Goal: Task Accomplishment & Management: Manage account settings

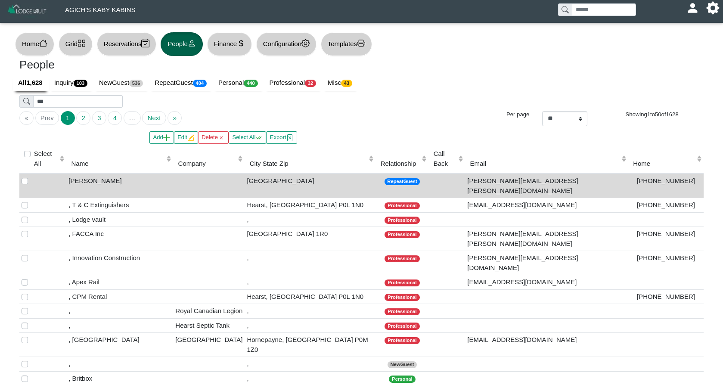
select select "**"
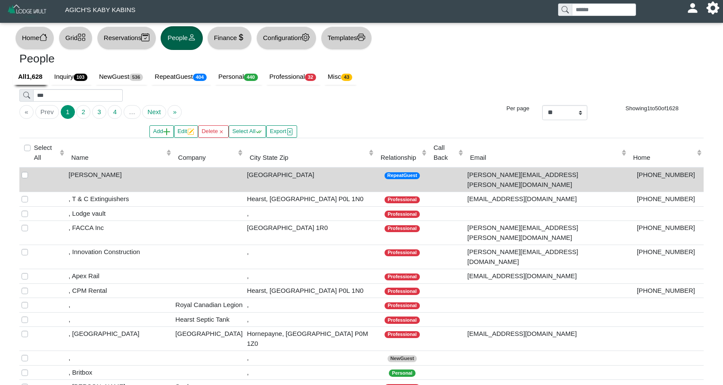
click at [85, 36] on icon "grid" at bounding box center [81, 37] width 7 height 7
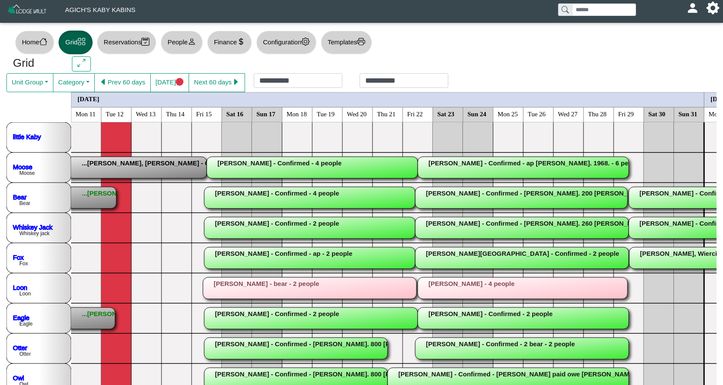
scroll to position [2, 0]
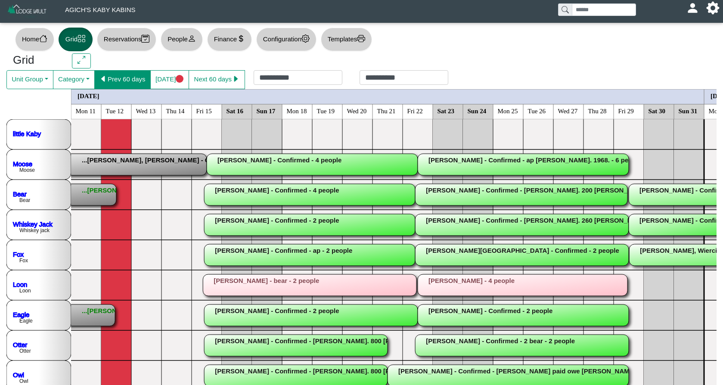
click at [146, 83] on button "Prev 60 days" at bounding box center [122, 79] width 56 height 19
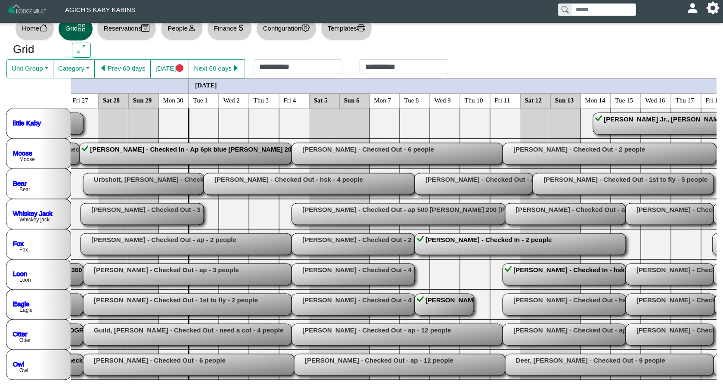
scroll to position [0, 0]
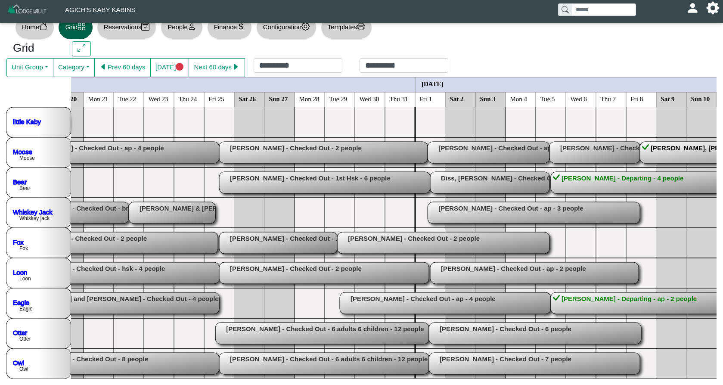
click at [642, 182] on rect at bounding box center [655, 183] width 211 height 22
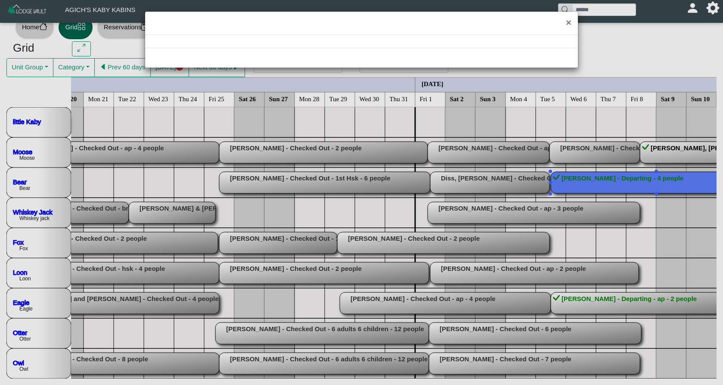
click at [642, 182] on div "×" at bounding box center [361, 192] width 723 height 385
select select "*"
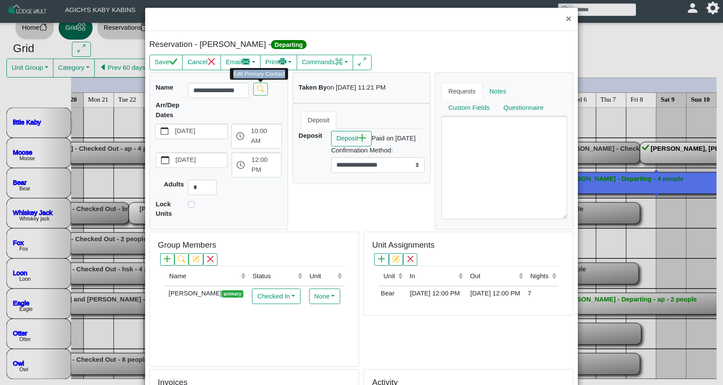
click at [258, 96] on body "**********" at bounding box center [361, 185] width 723 height 402
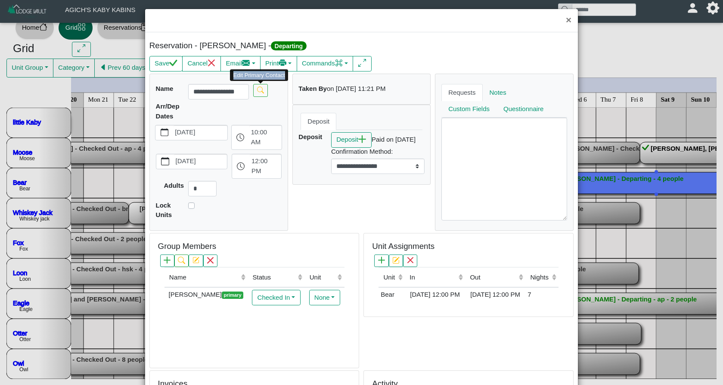
type input "*****"
type input "*********"
type input "**********"
select select
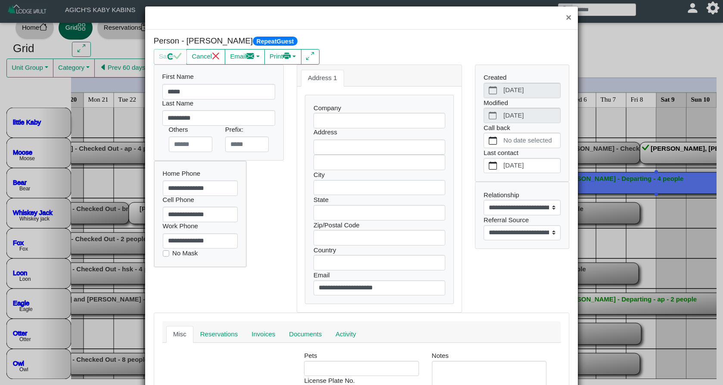
select select
select select "**********"
select select
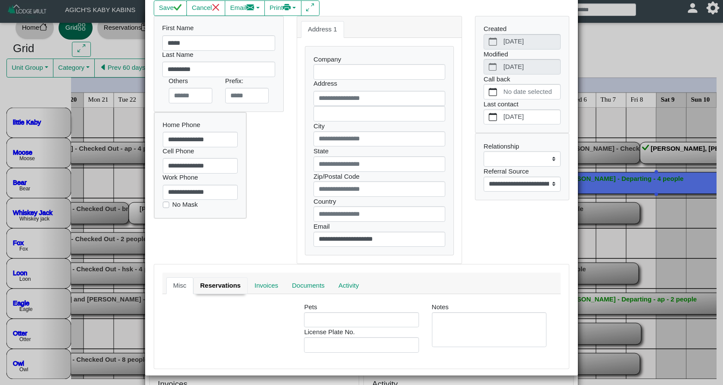
click at [213, 281] on link "Reservations" at bounding box center [220, 285] width 54 height 17
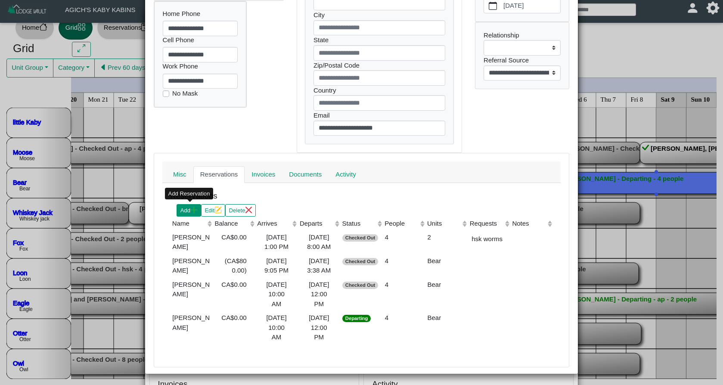
click at [189, 211] on button "Add" at bounding box center [188, 210] width 25 height 12
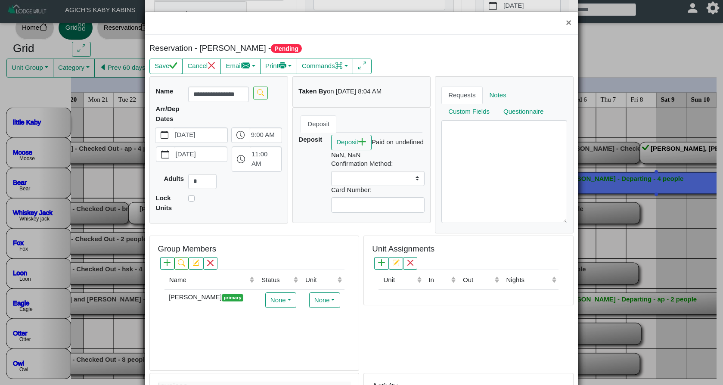
select select
click at [166, 133] on icon "calendar fill" at bounding box center [165, 135] width 8 height 8
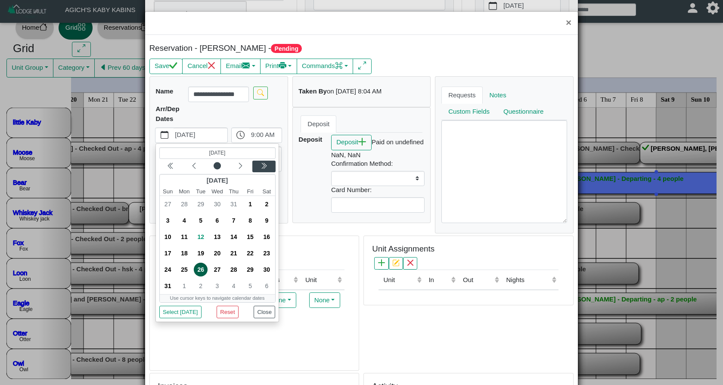
click at [261, 164] on icon "chevron double left" at bounding box center [263, 165] width 7 height 7
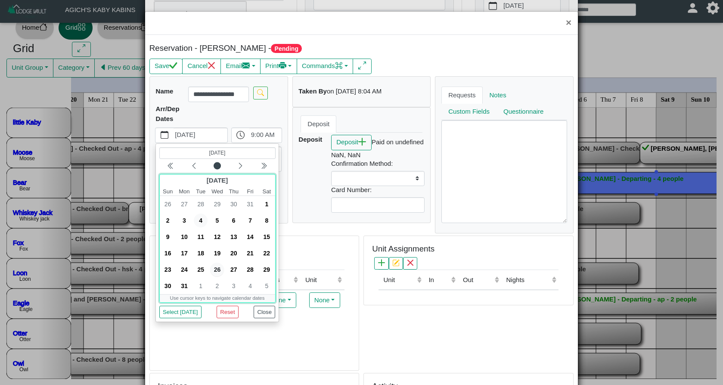
click at [199, 217] on span "4" at bounding box center [201, 220] width 14 height 14
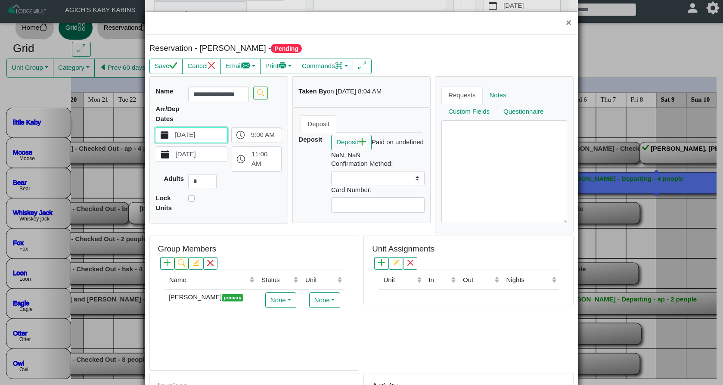
click at [164, 151] on icon "calendar fill" at bounding box center [165, 154] width 8 height 8
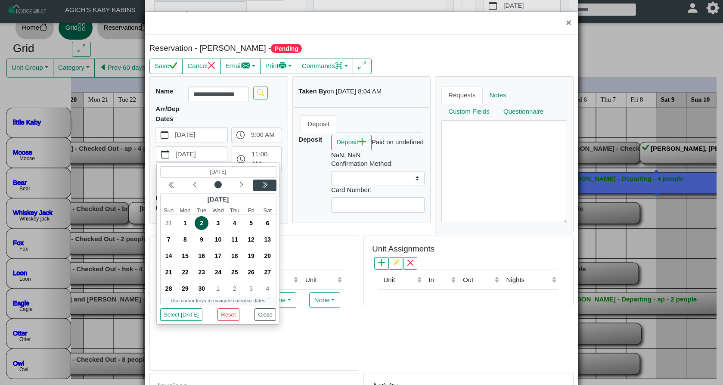
click at [267, 185] on icon "chevron double left" at bounding box center [264, 184] width 7 height 7
click at [196, 186] on icon "chevron left" at bounding box center [194, 184] width 7 height 7
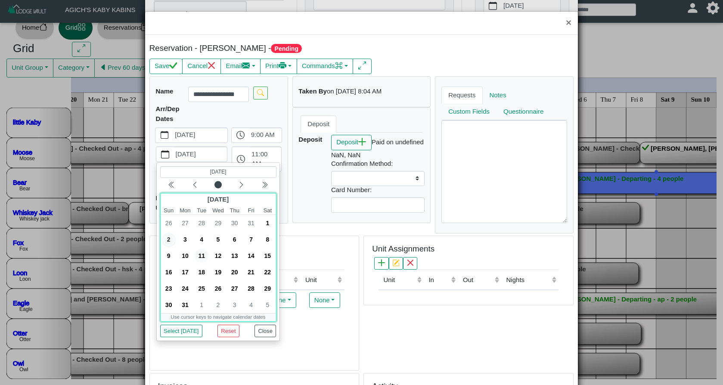
click at [199, 256] on span "11" at bounding box center [202, 256] width 14 height 14
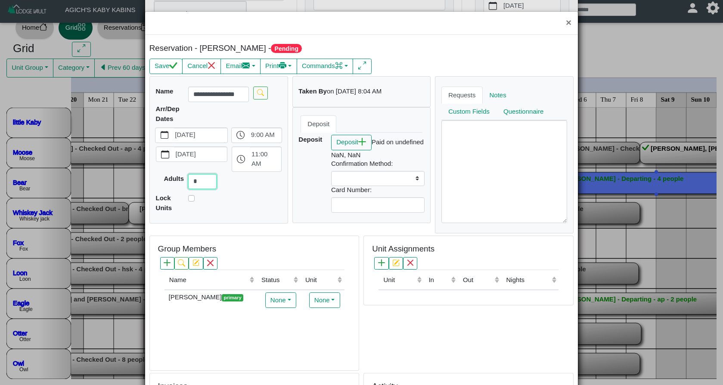
drag, startPoint x: 198, startPoint y: 180, endPoint x: 174, endPoint y: 180, distance: 23.7
click at [174, 180] on div "Adults *" at bounding box center [219, 181] width 130 height 15
type input "*"
click at [169, 65] on button "Save" at bounding box center [165, 66] width 33 height 15
select select
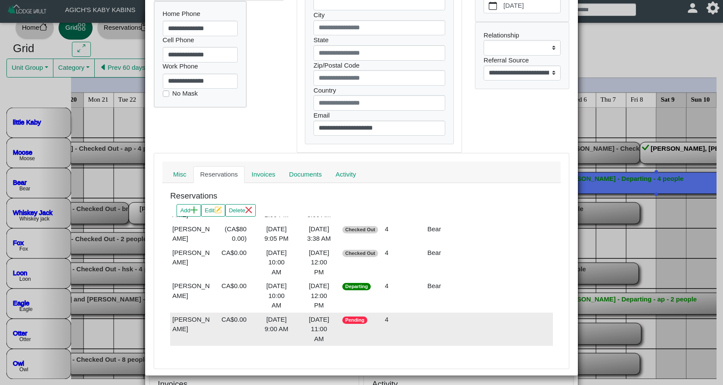
click at [294, 321] on div "[DATE] 9:00 AM" at bounding box center [276, 324] width 38 height 19
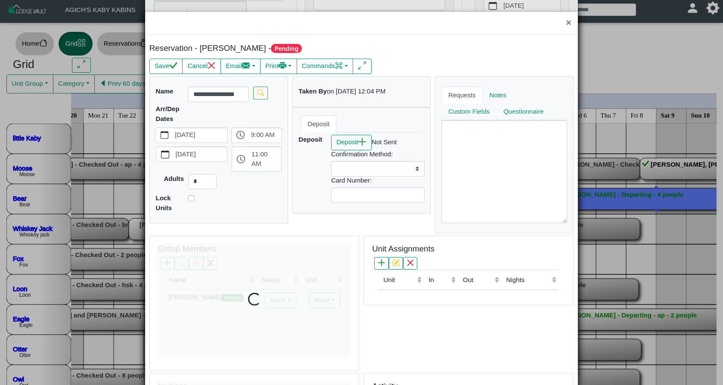
select select
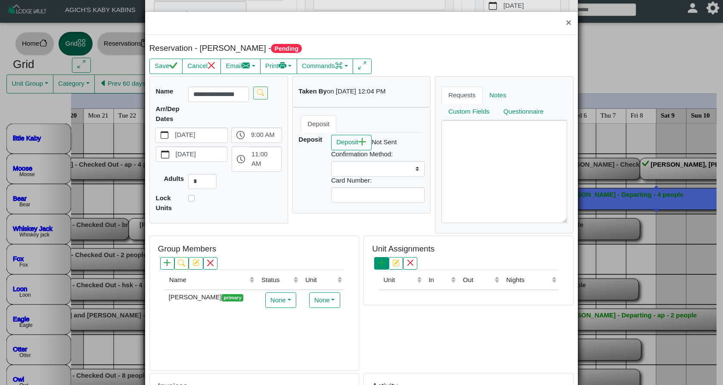
click at [386, 261] on button "button" at bounding box center [381, 263] width 14 height 12
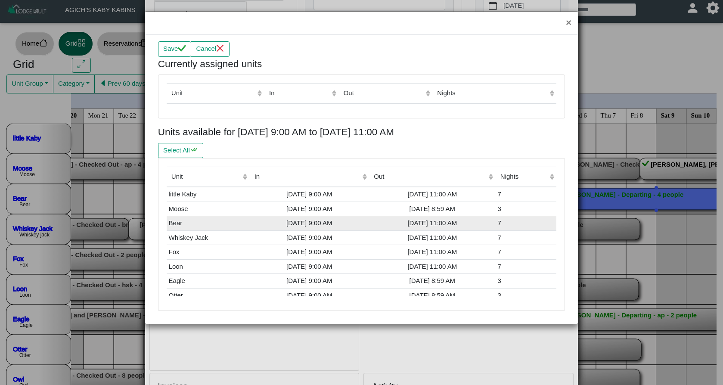
click at [207, 217] on td "Bear" at bounding box center [208, 223] width 83 height 15
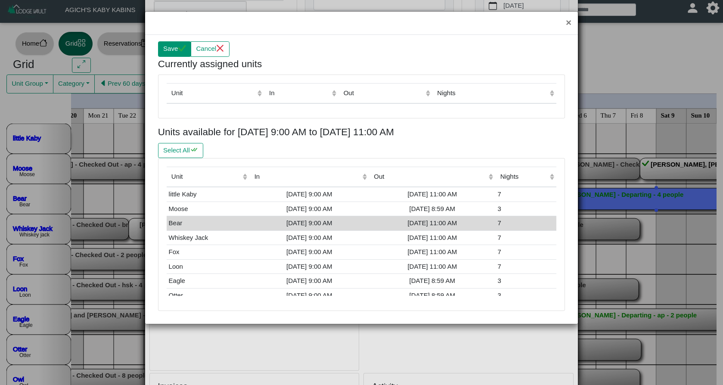
click at [181, 51] on icon "check" at bounding box center [182, 48] width 8 height 8
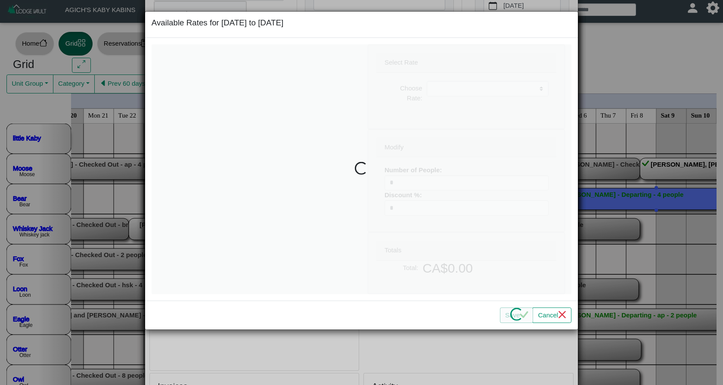
select select
type input "*"
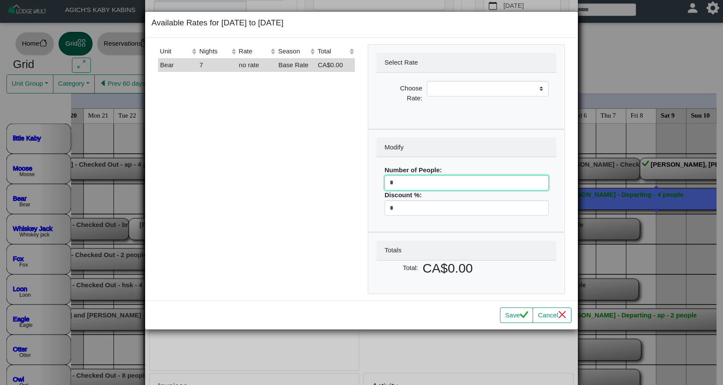
drag, startPoint x: 397, startPoint y: 180, endPoint x: 368, endPoint y: 180, distance: 29.3
click at [368, 180] on div "Modify Number of People: * Discount %: *" at bounding box center [466, 180] width 197 height 103
select select
type input "*"
click at [513, 317] on button "Save" at bounding box center [516, 314] width 33 height 15
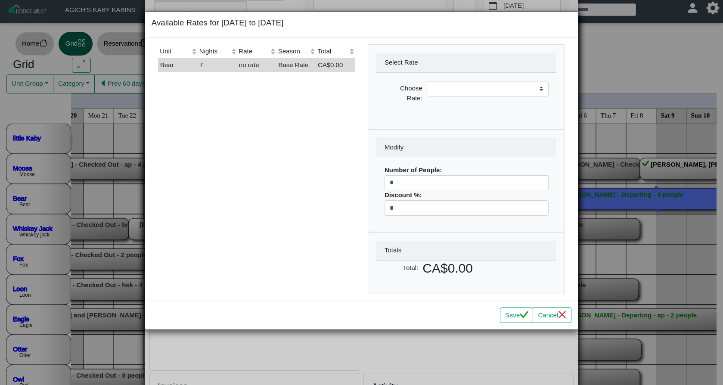
select select
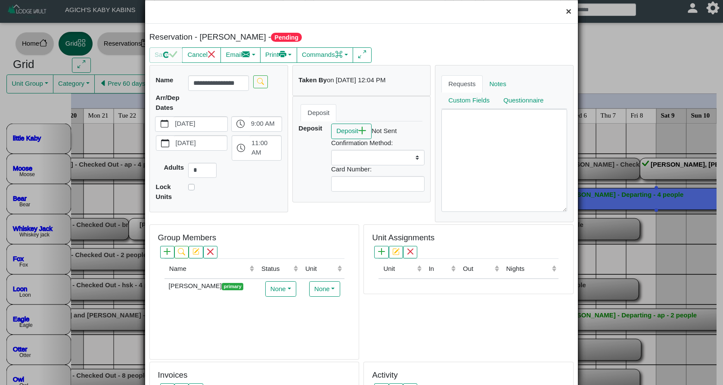
click at [568, 12] on button "×" at bounding box center [568, 11] width 19 height 23
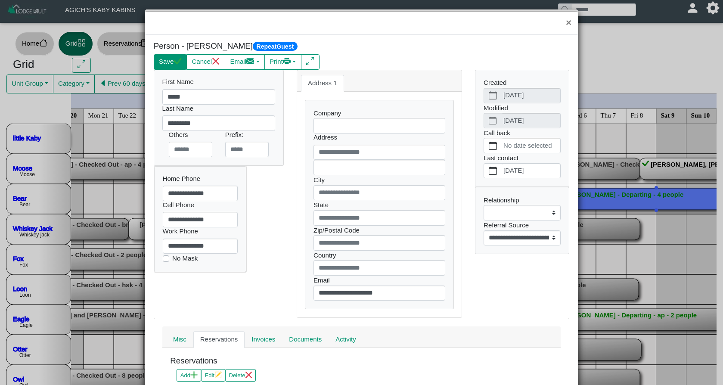
click at [175, 62] on icon "check" at bounding box center [177, 61] width 8 height 8
select select
select select "**********"
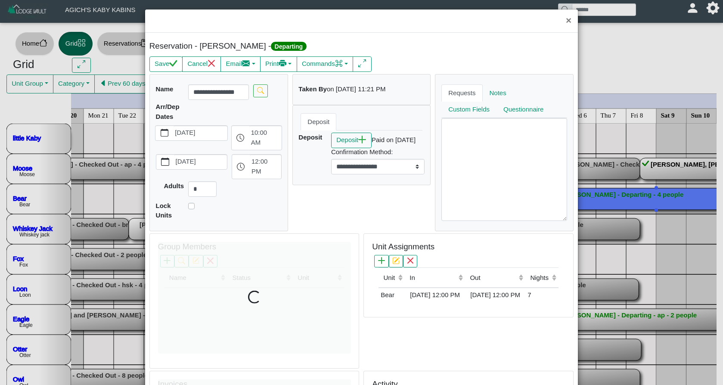
scroll to position [11, 0]
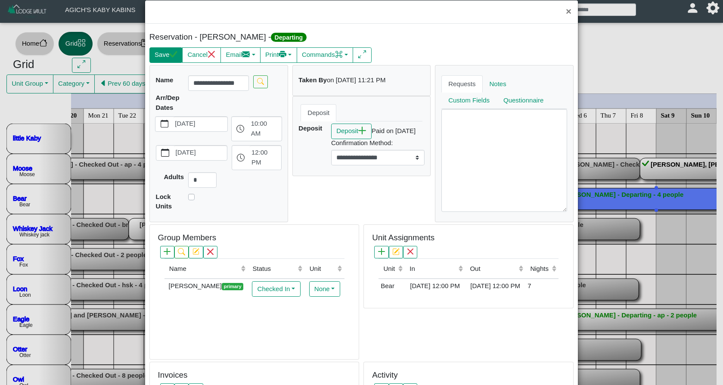
click at [174, 60] on button "Save" at bounding box center [165, 54] width 33 height 15
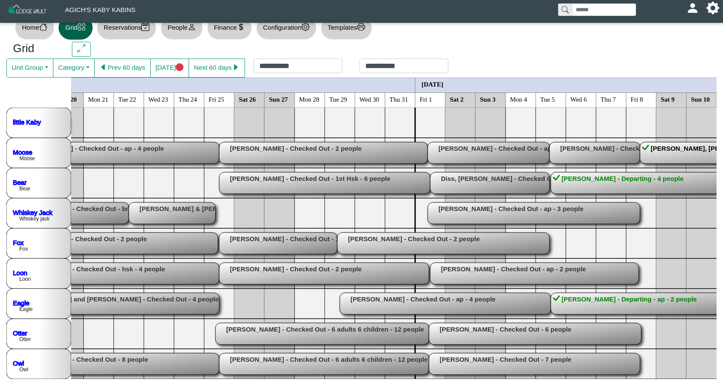
scroll to position [16, 0]
